Goal: Task Accomplishment & Management: Use online tool/utility

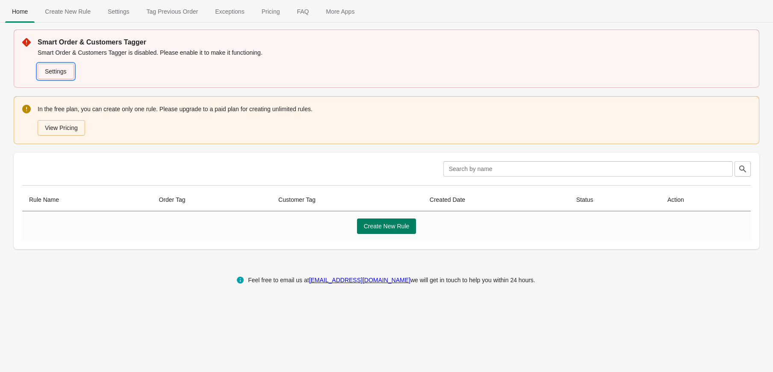
click at [64, 76] on link "Settings" at bounding box center [56, 71] width 36 height 15
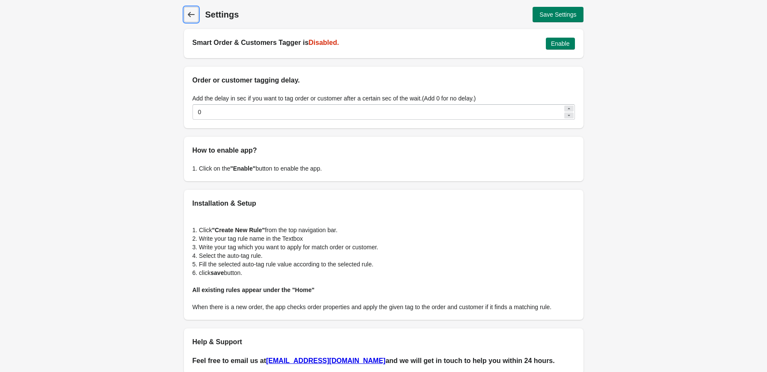
click at [191, 14] on icon at bounding box center [190, 14] width 7 height 5
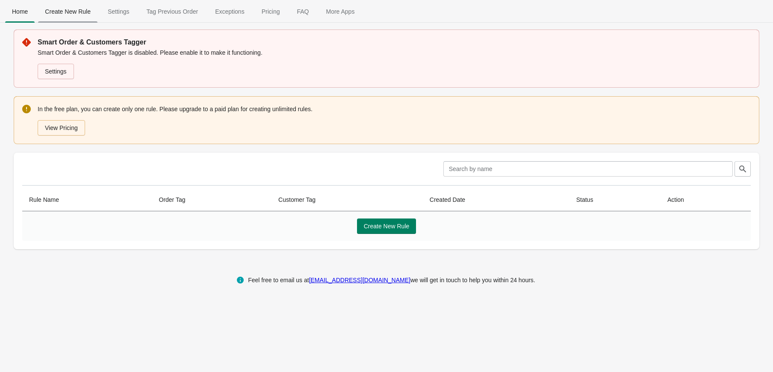
click at [76, 18] on span "Create New Rule" at bounding box center [67, 11] width 59 height 15
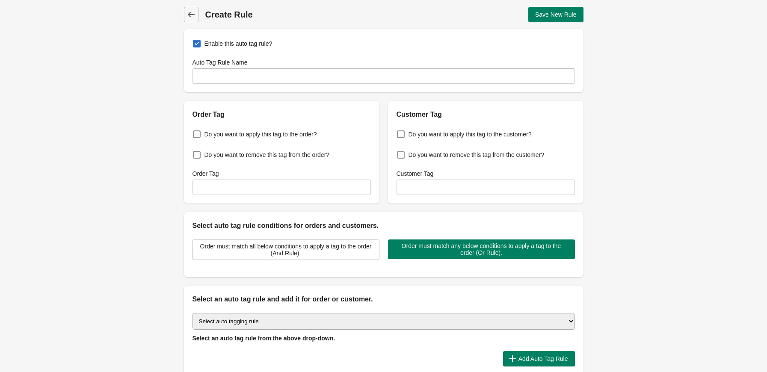
click at [467, 160] on label "Do you want to remove this tag from the customer?" at bounding box center [470, 155] width 148 height 12
click at [399, 153] on input "Do you want to remove this tag from the customer?" at bounding box center [399, 152] width 0 height 0
checkbox input "true"
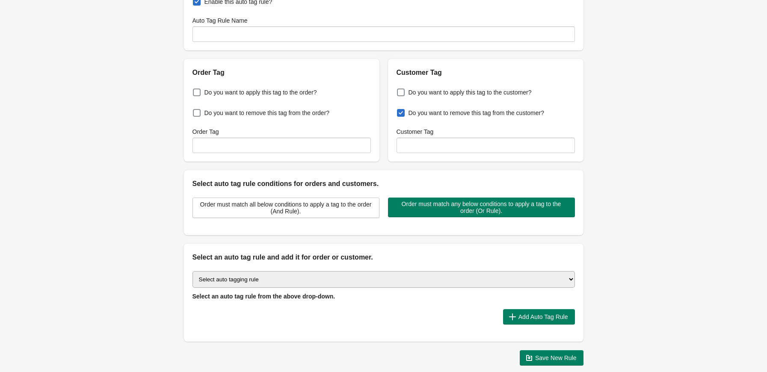
scroll to position [43, 0]
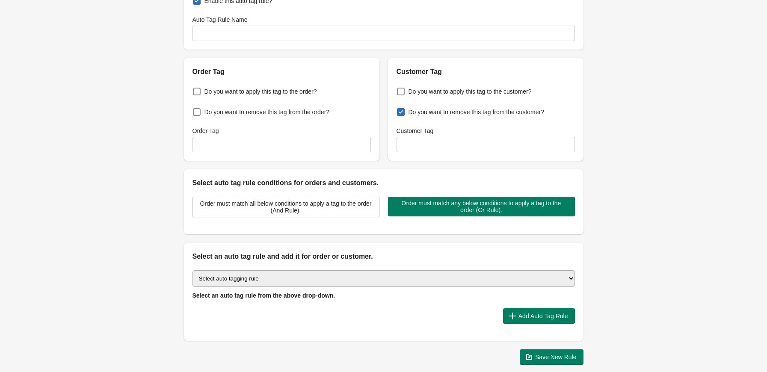
click at [323, 280] on select "Select auto tagging rule Tag by order amount Tag based on the order count (Volu…" at bounding box center [383, 278] width 382 height 17
click at [375, 321] on div at bounding box center [344, 315] width 304 height 15
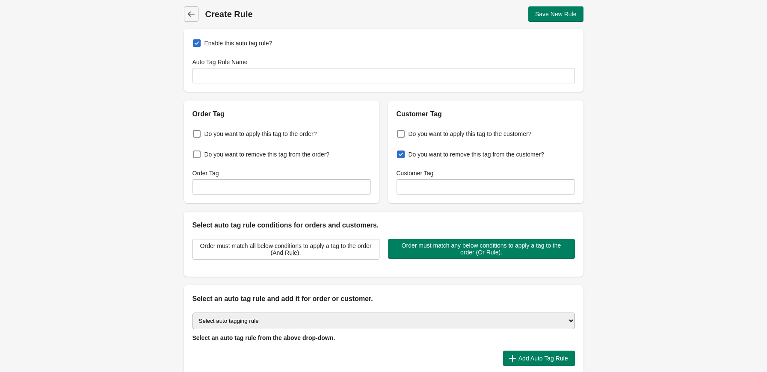
scroll to position [0, 0]
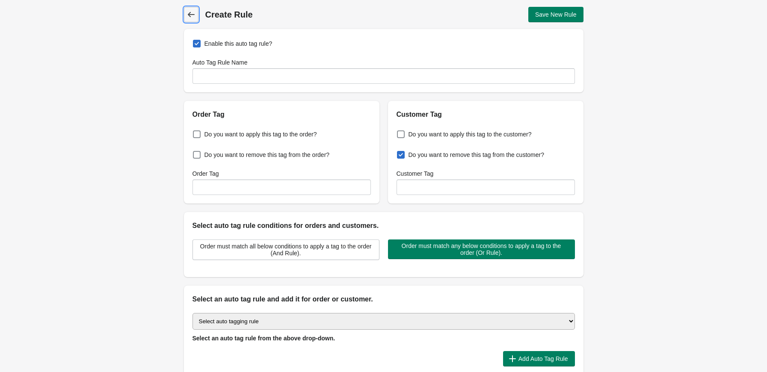
click at [196, 15] on span "Back" at bounding box center [191, 15] width 12 height 12
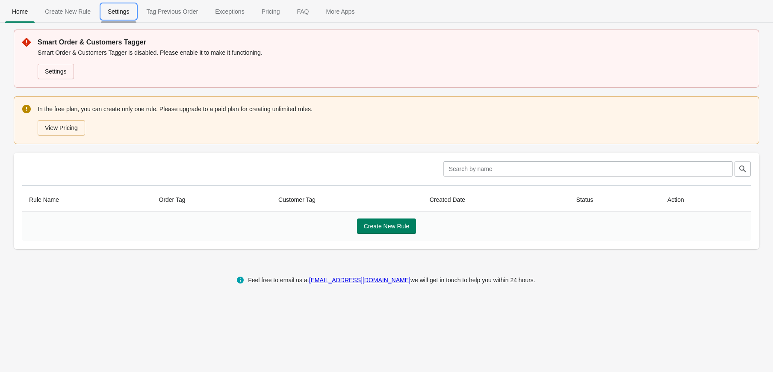
click at [125, 8] on span "Settings" at bounding box center [118, 11] width 35 height 15
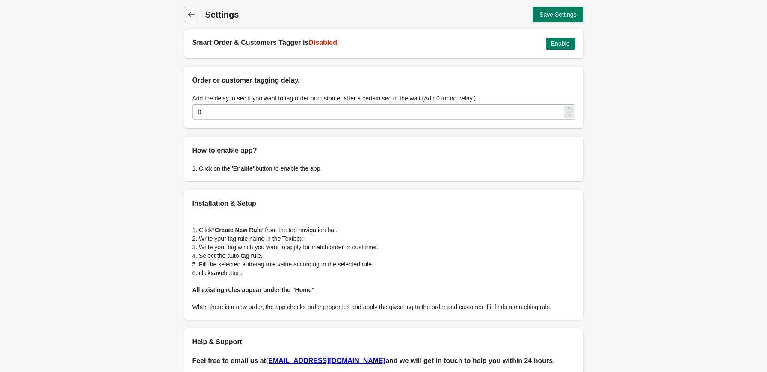
click at [180, 15] on div "Back Settings Save Settings Smart Order & Customers Tagger is Disabled. Enable …" at bounding box center [383, 190] width 427 height 381
click at [184, 15] on link "Back" at bounding box center [191, 14] width 15 height 15
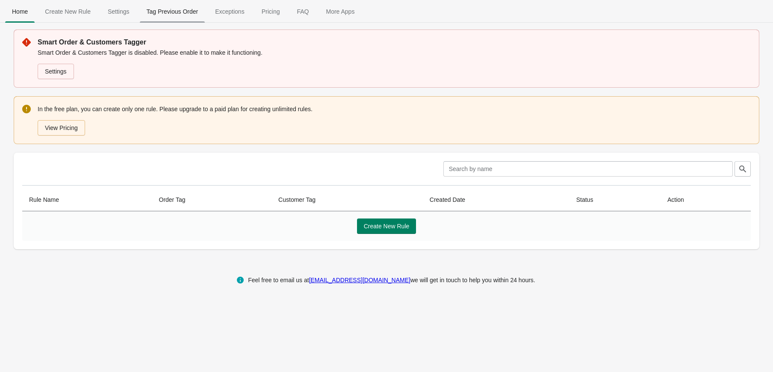
click at [181, 17] on span "Tag Previous Order" at bounding box center [172, 11] width 65 height 15
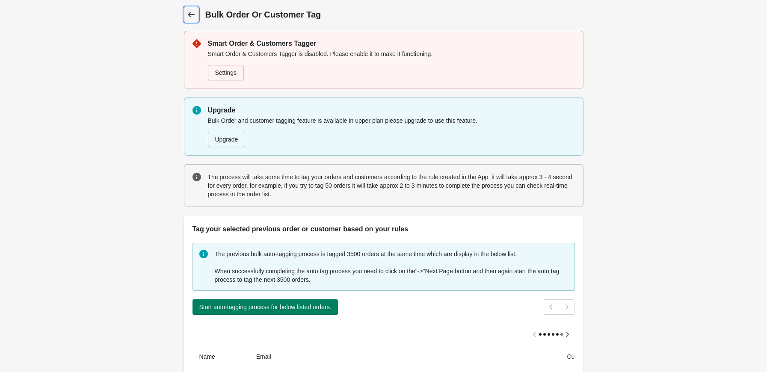
click at [189, 13] on icon at bounding box center [190, 14] width 7 height 5
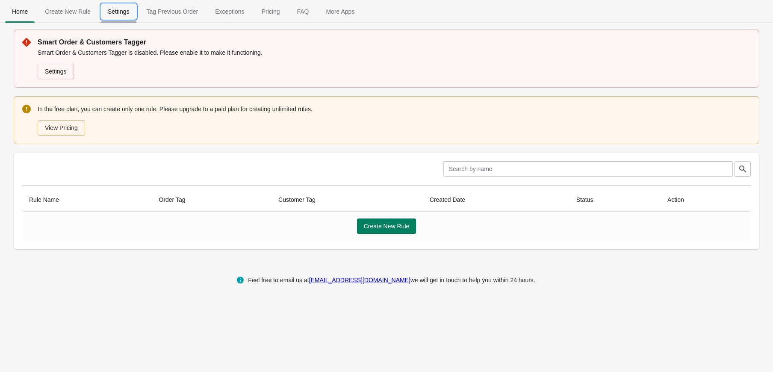
click at [111, 12] on span "Settings" at bounding box center [118, 11] width 35 height 15
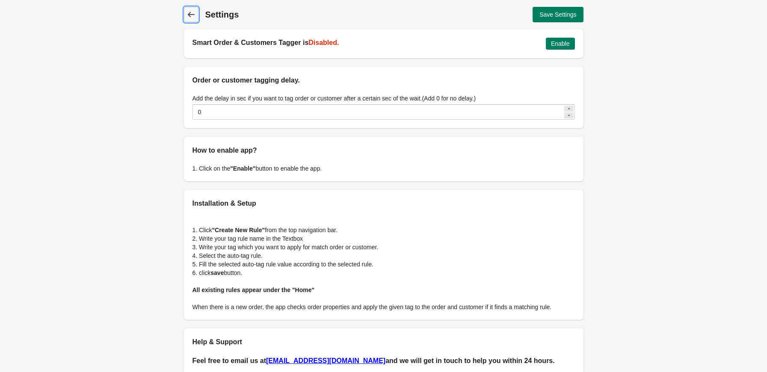
click at [191, 17] on icon at bounding box center [191, 14] width 9 height 9
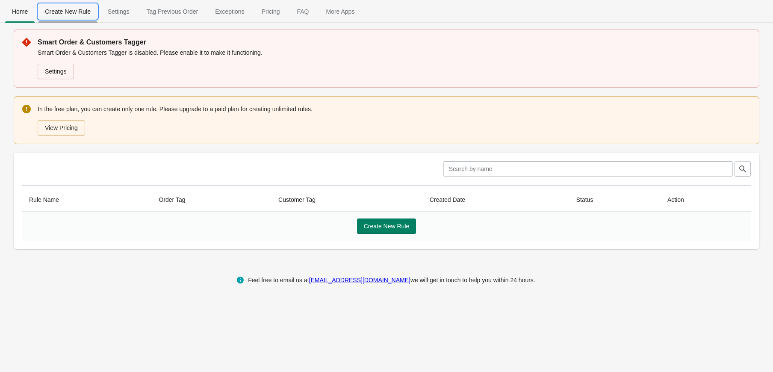
click at [83, 7] on span "Create New Rule" at bounding box center [67, 11] width 59 height 15
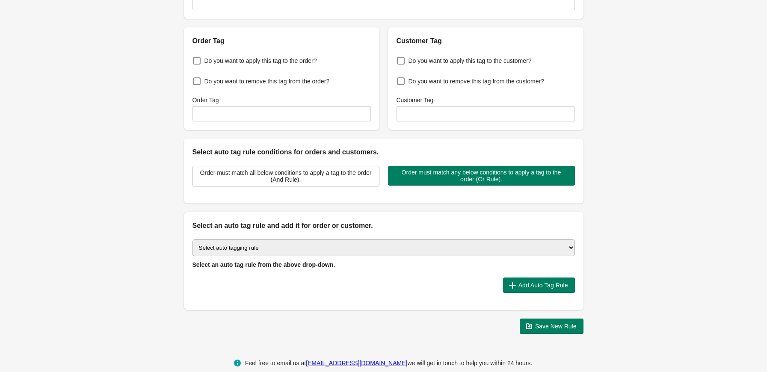
scroll to position [86, 0]
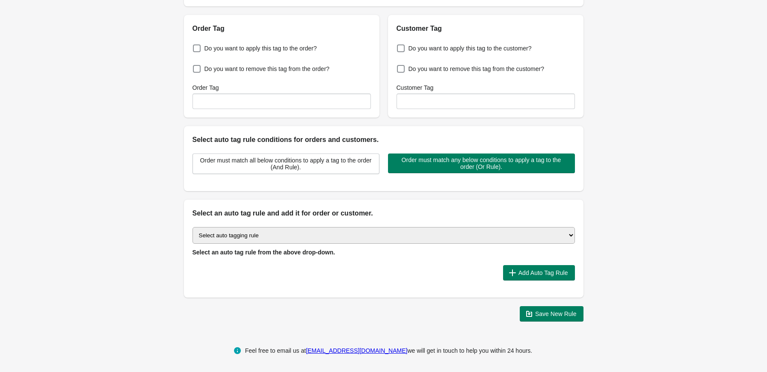
click at [253, 239] on select "Select auto tagging rule Tag by order amount Tag based on the order count (Volu…" at bounding box center [383, 235] width 382 height 17
click at [253, 236] on select "Select auto tagging rule Tag by order amount Tag based on the order count (Volu…" at bounding box center [383, 235] width 382 height 17
